Goal: Task Accomplishment & Management: Manage account settings

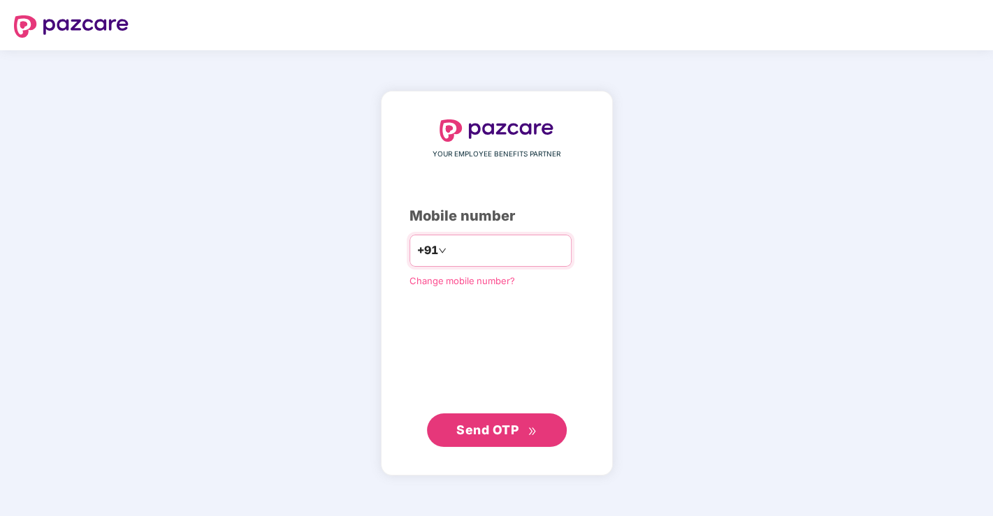
type input "**********"
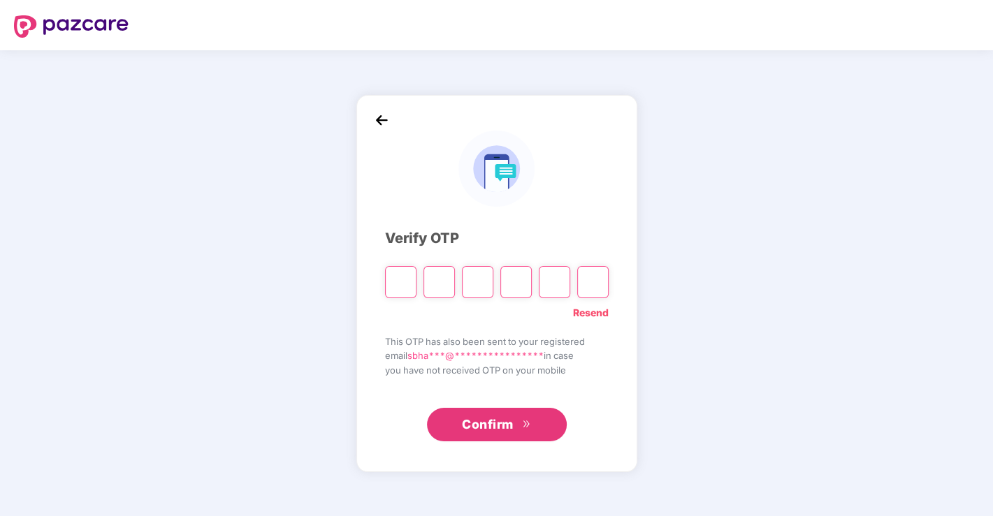
type input "*"
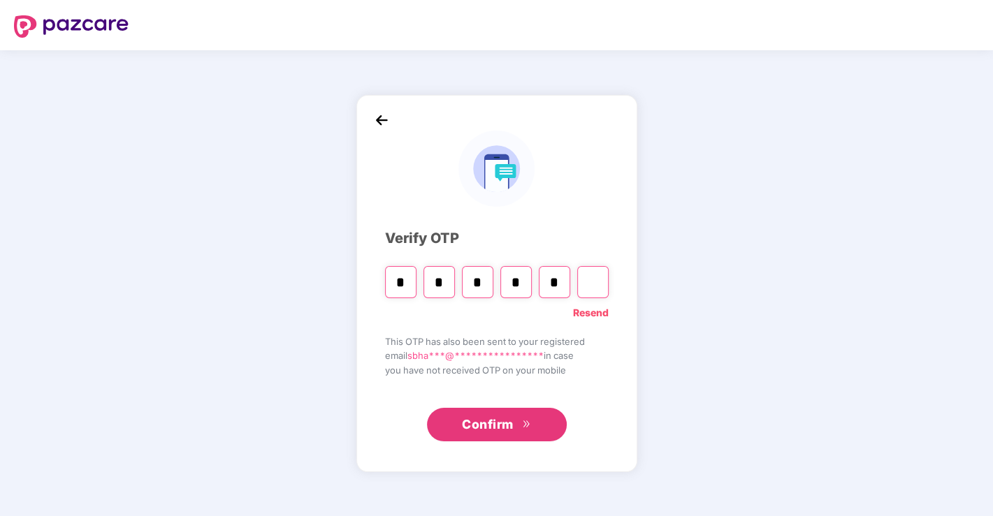
type input "*"
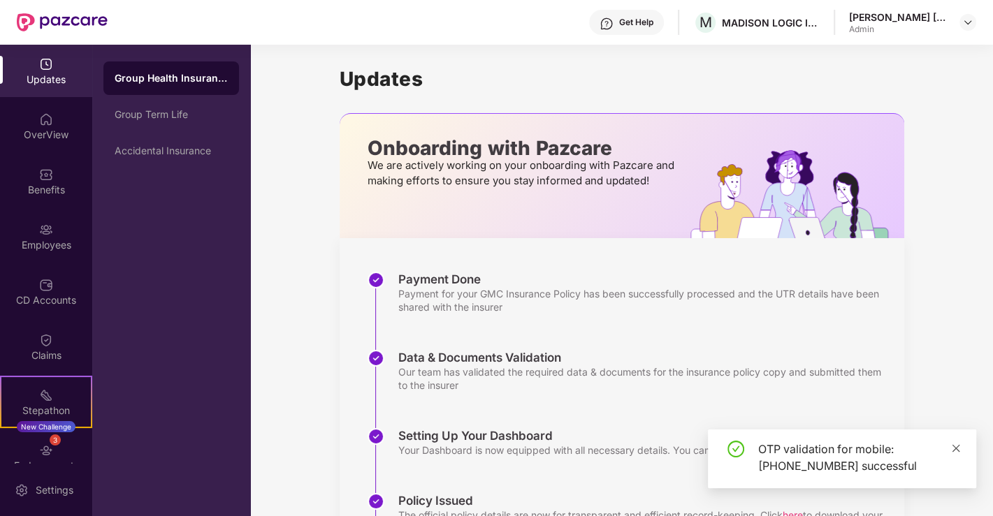
click at [958, 450] on icon "close" at bounding box center [957, 448] width 8 height 8
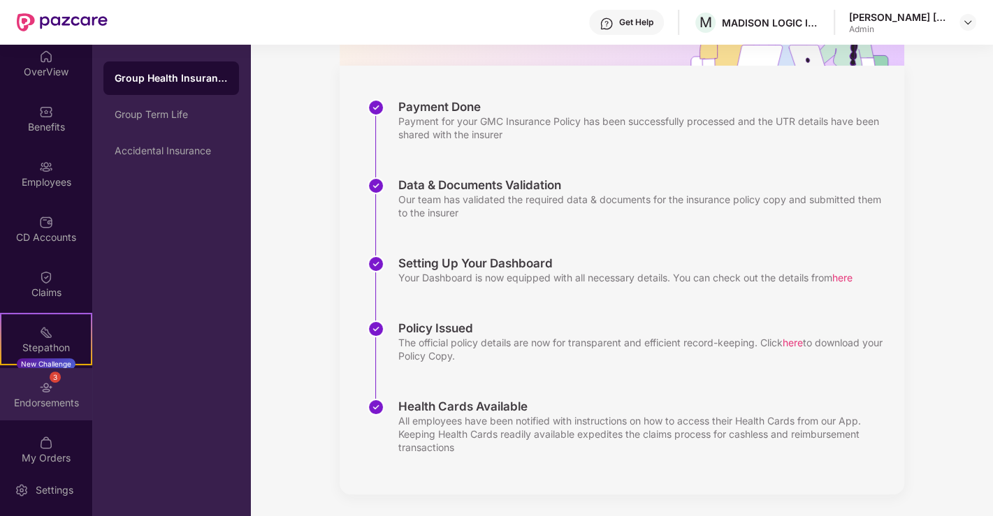
scroll to position [132, 0]
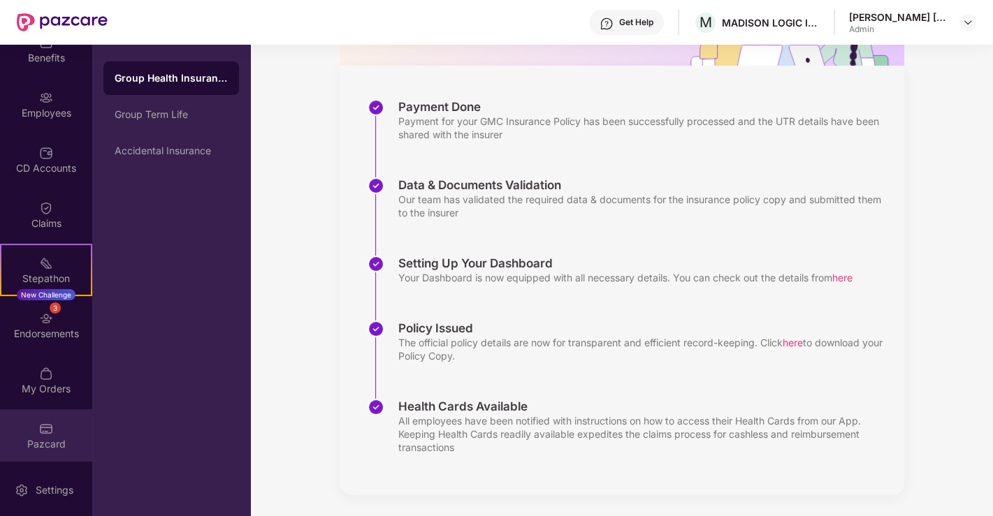
click at [40, 423] on img at bounding box center [46, 429] width 14 height 14
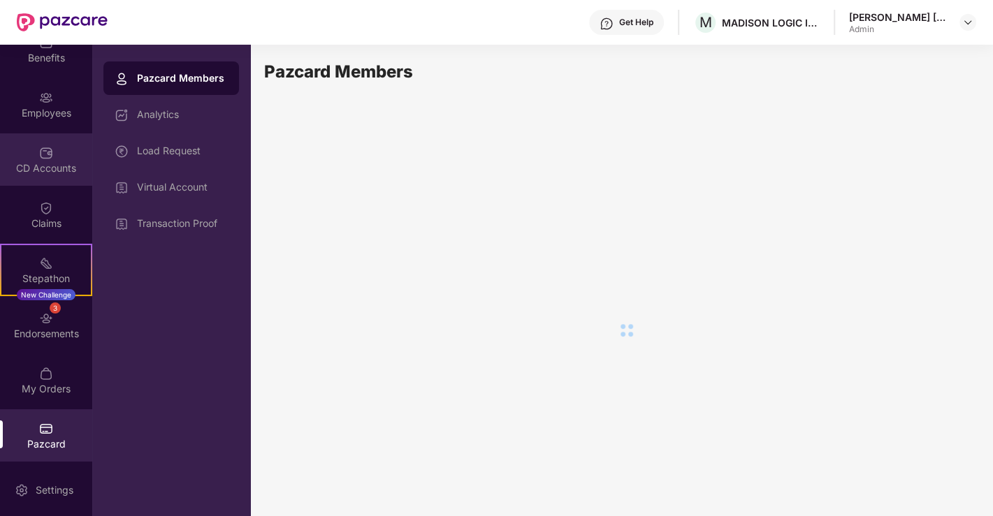
scroll to position [0, 0]
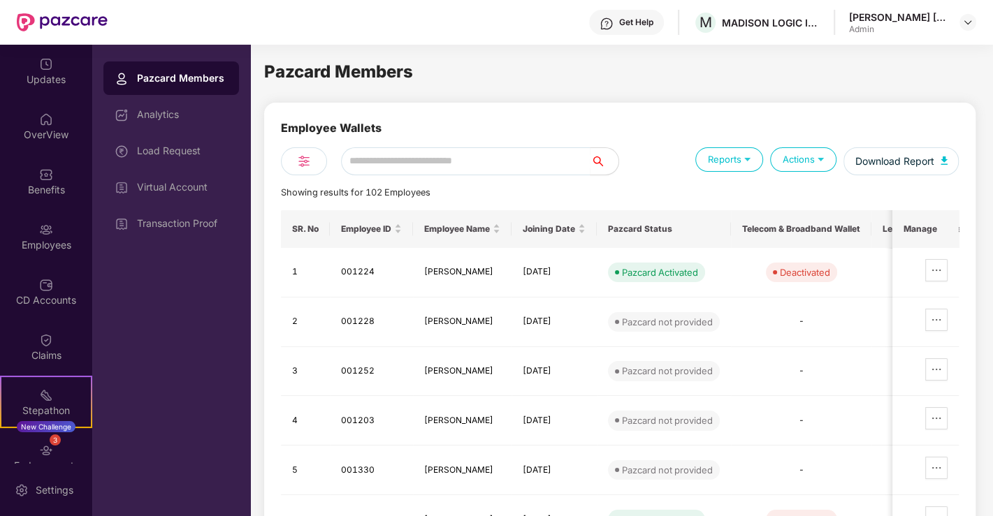
click at [38, 132] on div "OverView" at bounding box center [46, 135] width 92 height 14
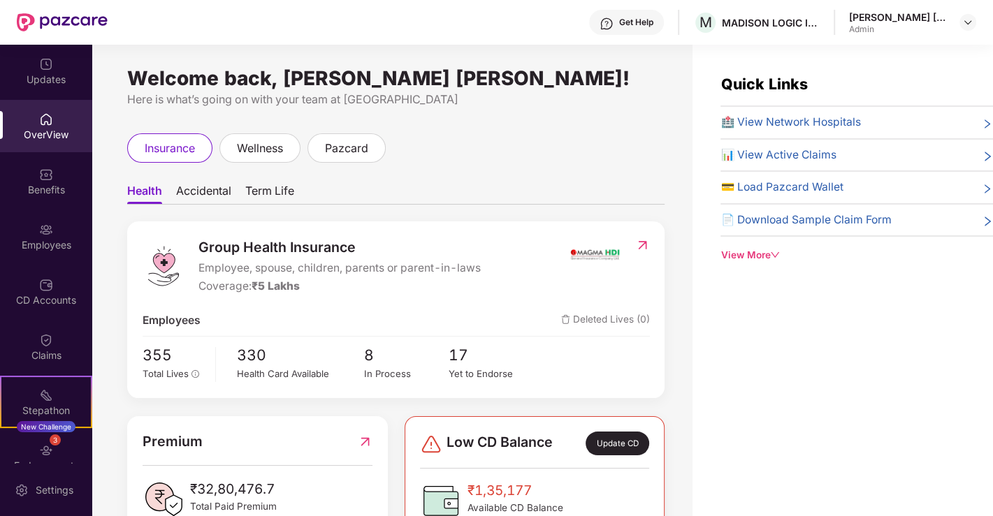
click at [56, 136] on div "OverView" at bounding box center [46, 135] width 92 height 14
click at [40, 252] on div "Employees" at bounding box center [46, 245] width 92 height 14
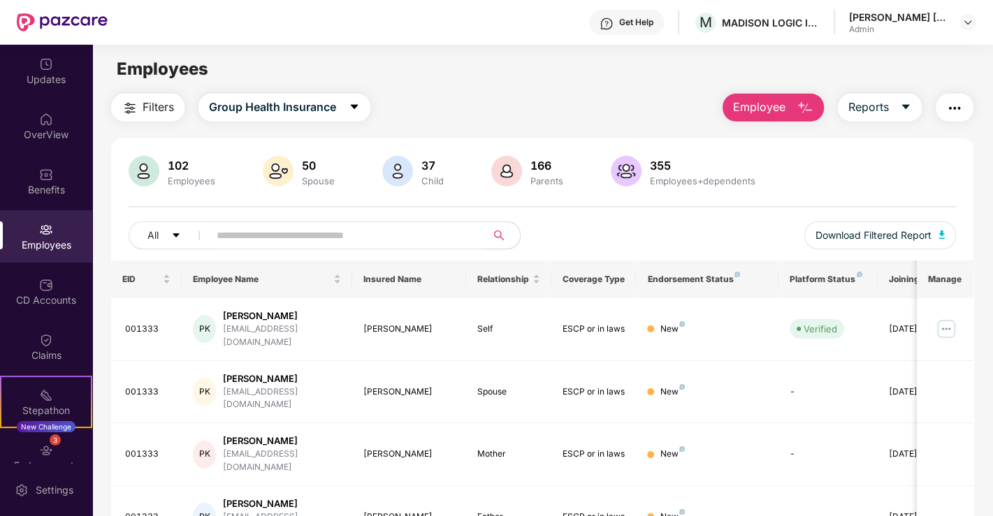
click at [253, 232] on input "text" at bounding box center [342, 235] width 251 height 21
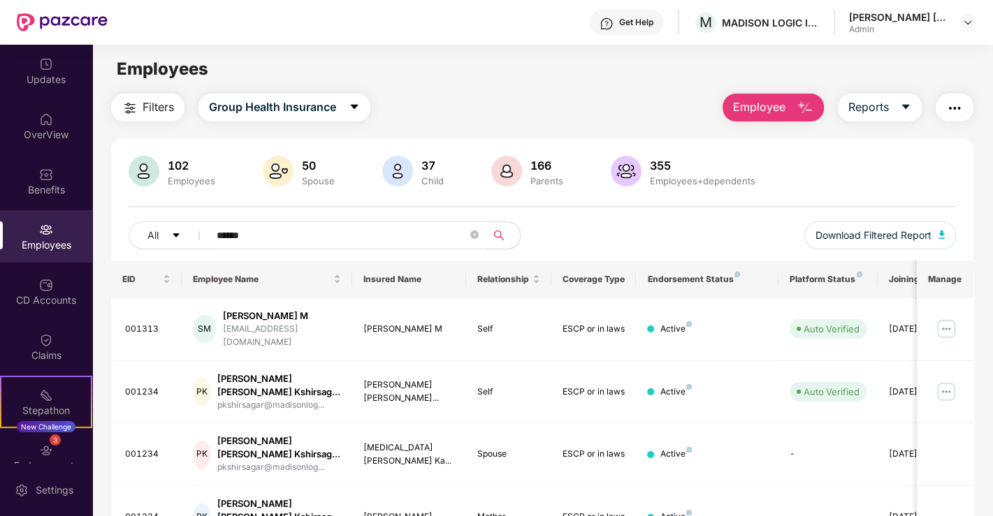
drag, startPoint x: 271, startPoint y: 233, endPoint x: 118, endPoint y: 220, distance: 153.6
click at [118, 220] on div "102 Employees 50 Spouse 37 Child 166 Parents 355 Employees+dependents All *****…" at bounding box center [542, 208] width 862 height 105
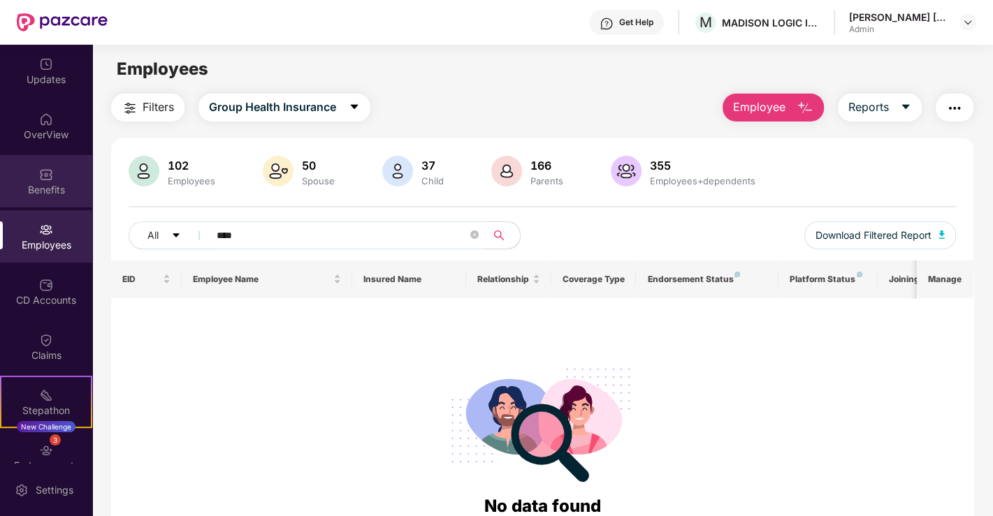
drag, startPoint x: 285, startPoint y: 233, endPoint x: 26, endPoint y: 190, distance: 262.9
click at [42, 193] on div "Updates OverView Benefits Employees CD Accounts Claims Stepathon New Challenge …" at bounding box center [496, 281] width 993 height 472
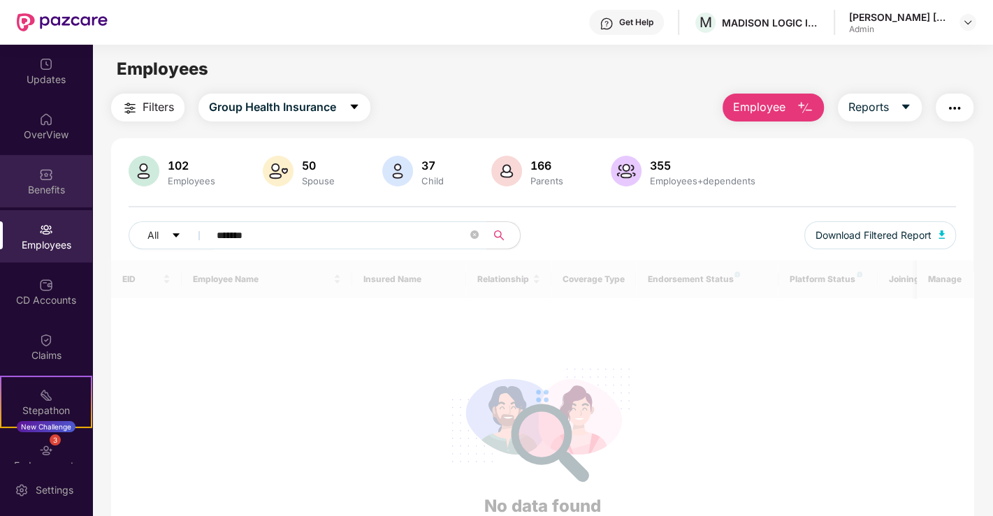
type input "******"
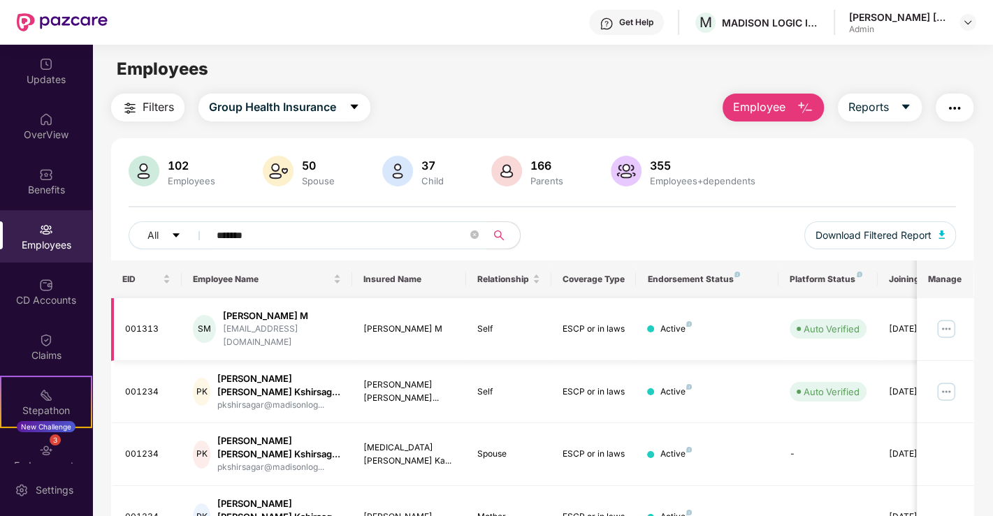
click at [946, 324] on img at bounding box center [946, 329] width 22 height 22
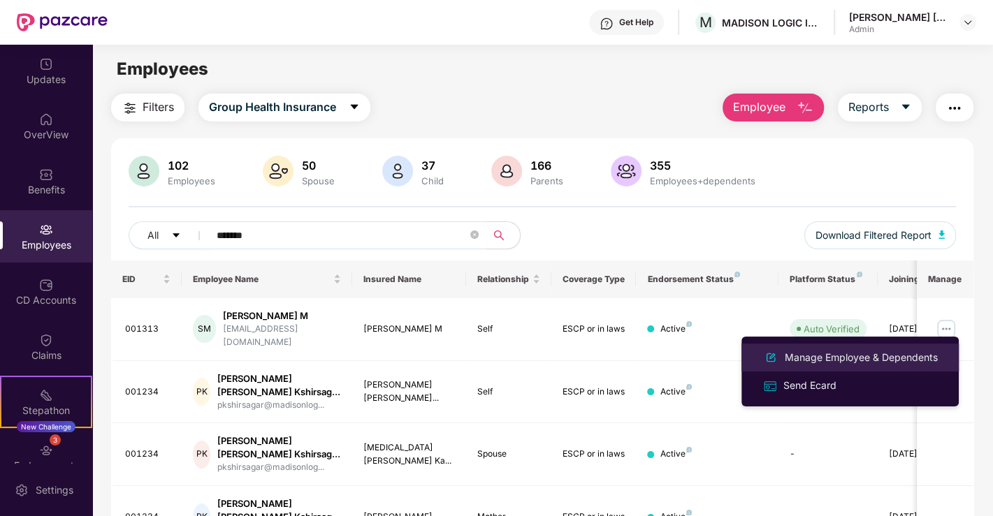
click at [827, 356] on div "Manage Employee & Dependents" at bounding box center [861, 357] width 159 height 15
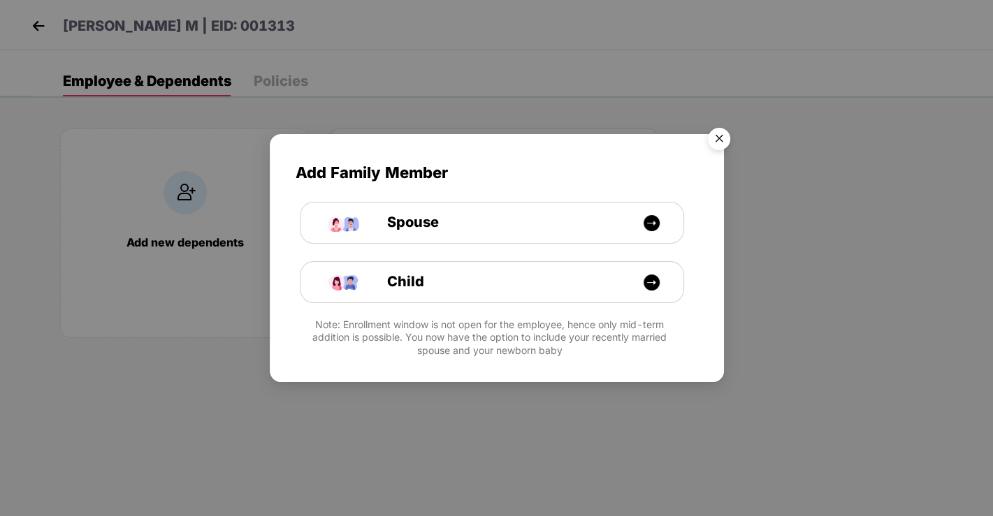
drag, startPoint x: 735, startPoint y: 144, endPoint x: 697, endPoint y: 127, distance: 41.3
click at [734, 144] on img "Close" at bounding box center [719, 141] width 39 height 39
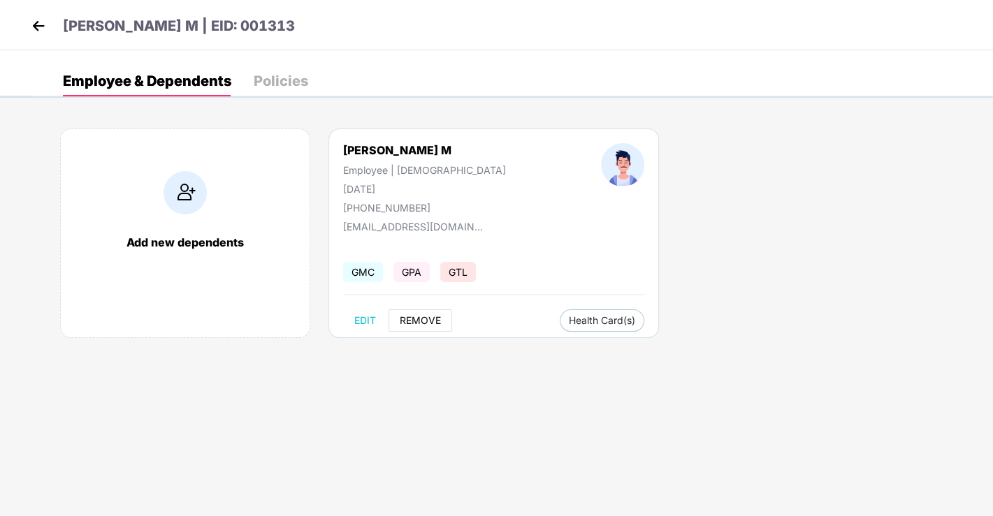
click at [431, 324] on span "REMOVE" at bounding box center [420, 320] width 41 height 11
click at [419, 324] on span "REMOVE" at bounding box center [420, 320] width 41 height 11
click at [406, 323] on span "REMOVE" at bounding box center [420, 320] width 41 height 11
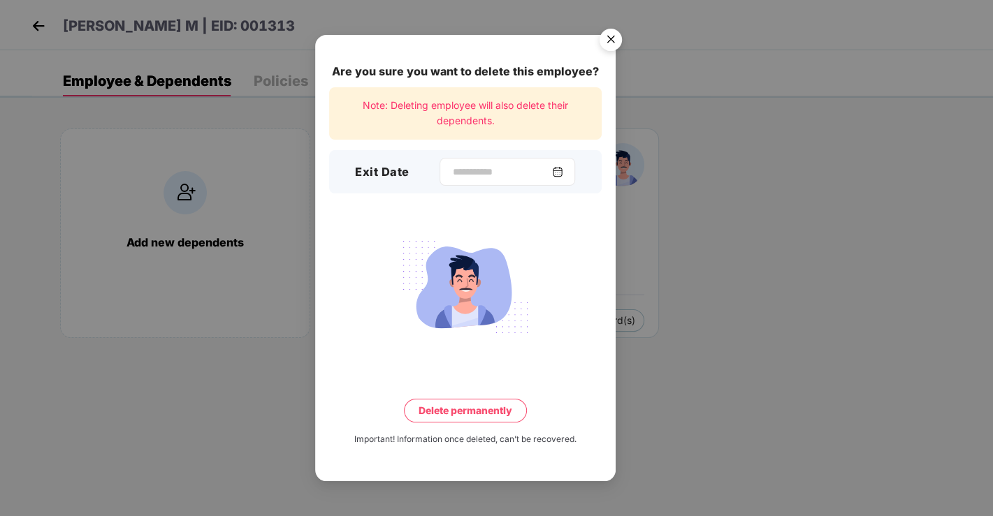
click at [562, 172] on img at bounding box center [557, 171] width 11 height 11
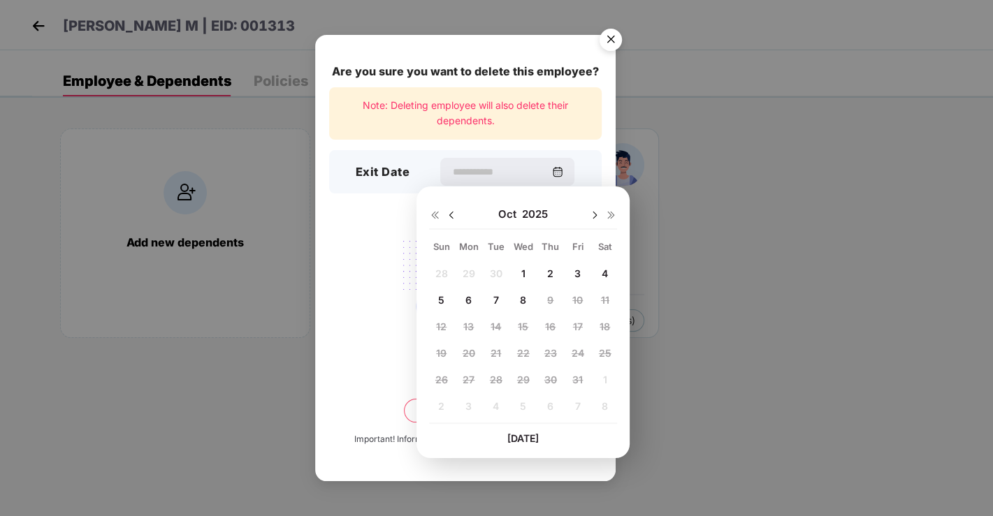
click at [495, 300] on span "7" at bounding box center [496, 300] width 6 height 12
type input "**********"
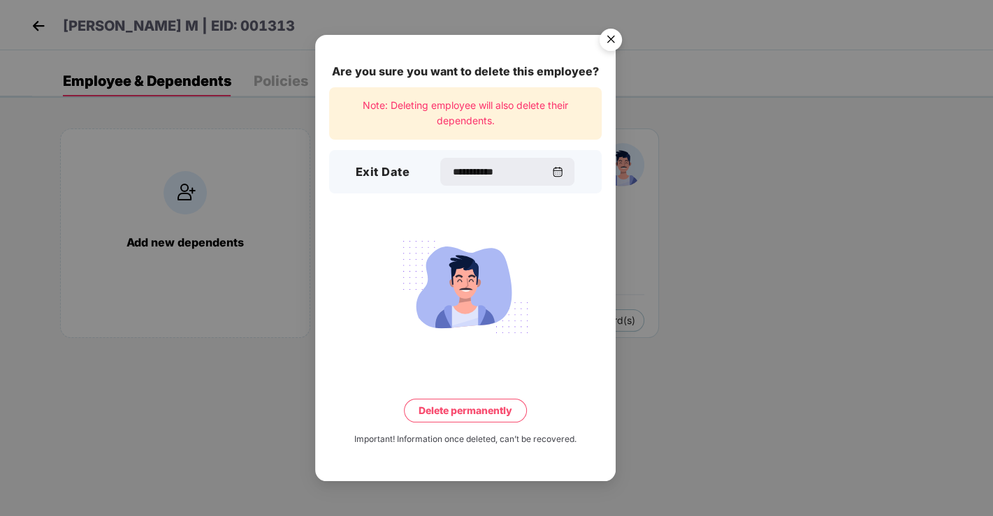
click at [497, 415] on button "Delete permanently" at bounding box center [465, 411] width 123 height 24
